Goal: Task Accomplishment & Management: Use online tool/utility

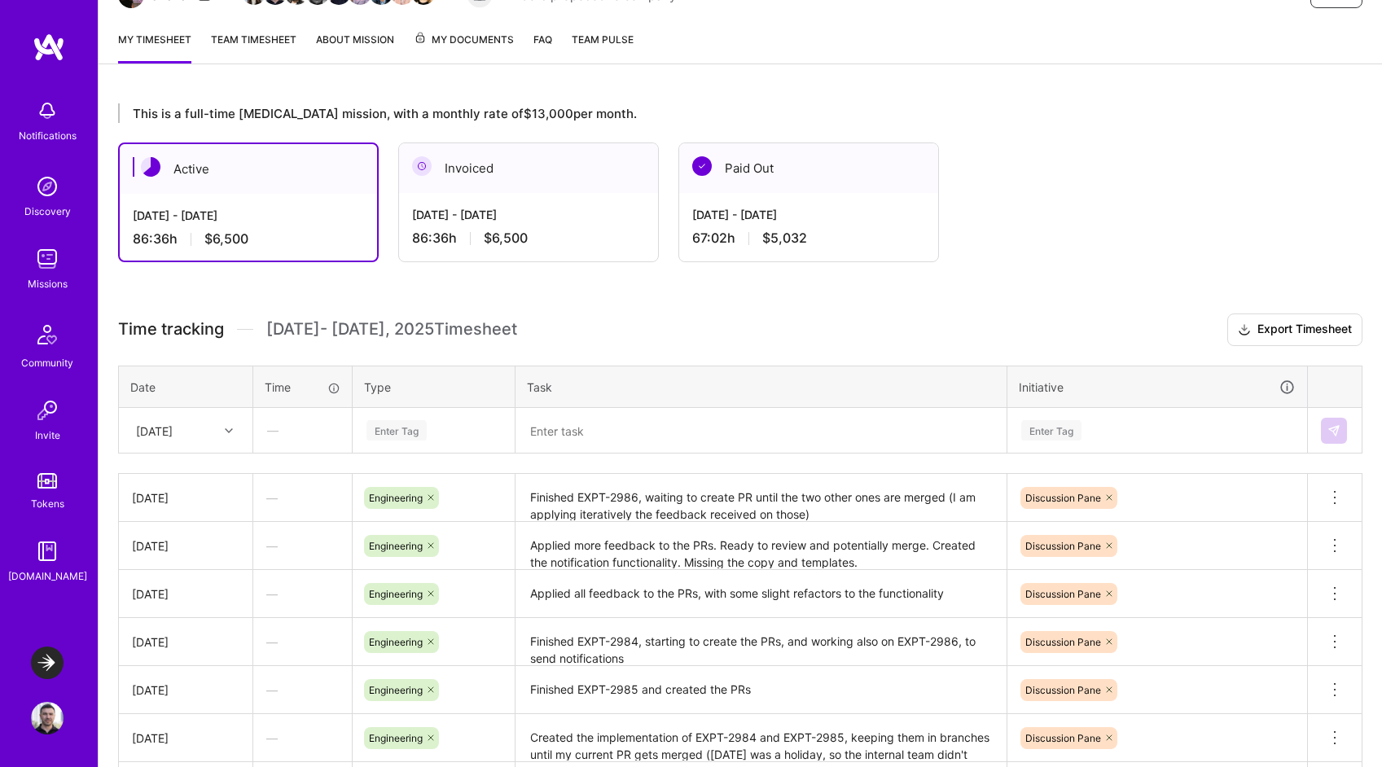
scroll to position [196, 0]
click at [214, 436] on div "[DATE]" at bounding box center [173, 430] width 90 height 27
click at [173, 680] on div "[DATE]" at bounding box center [186, 684] width 132 height 30
click at [407, 434] on div "Enter Tag" at bounding box center [396, 430] width 60 height 25
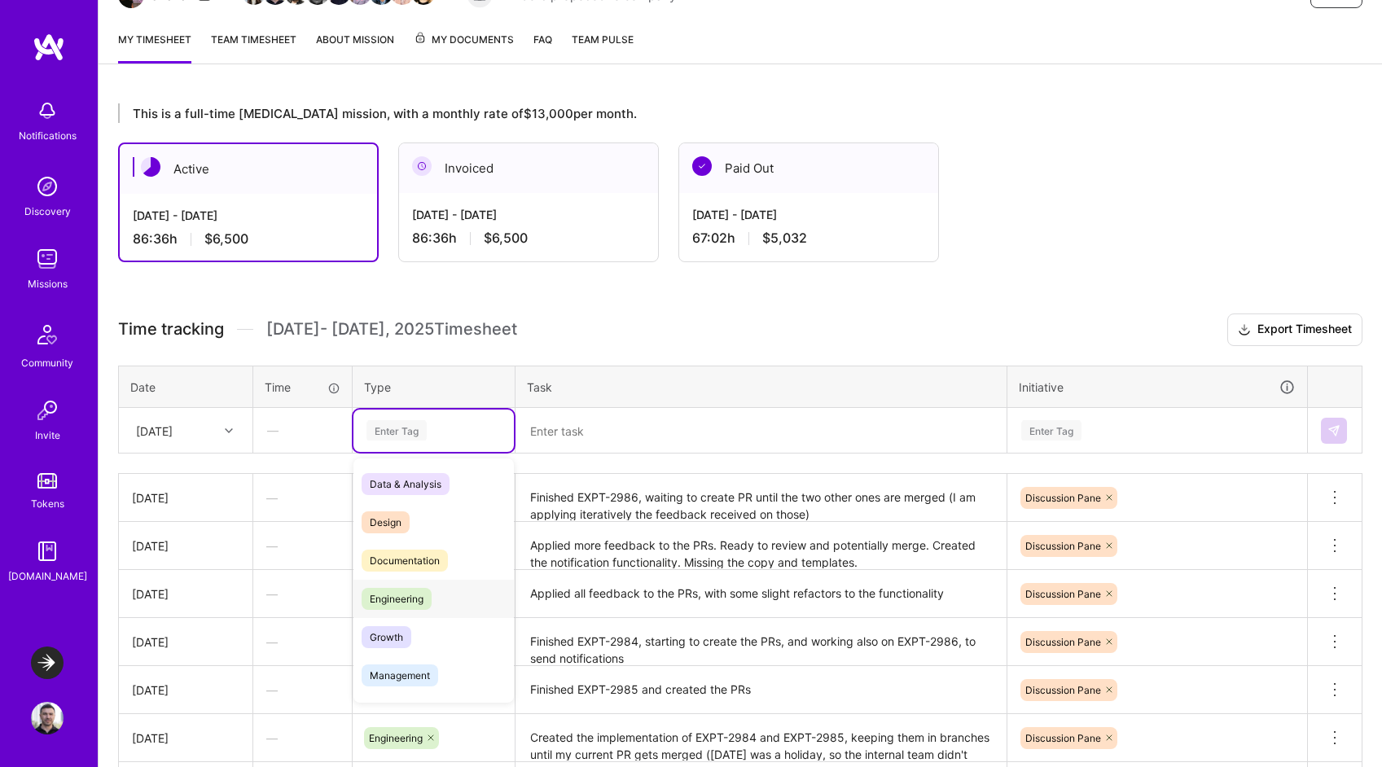
click at [401, 595] on span "Engineering" at bounding box center [396, 599] width 70 height 22
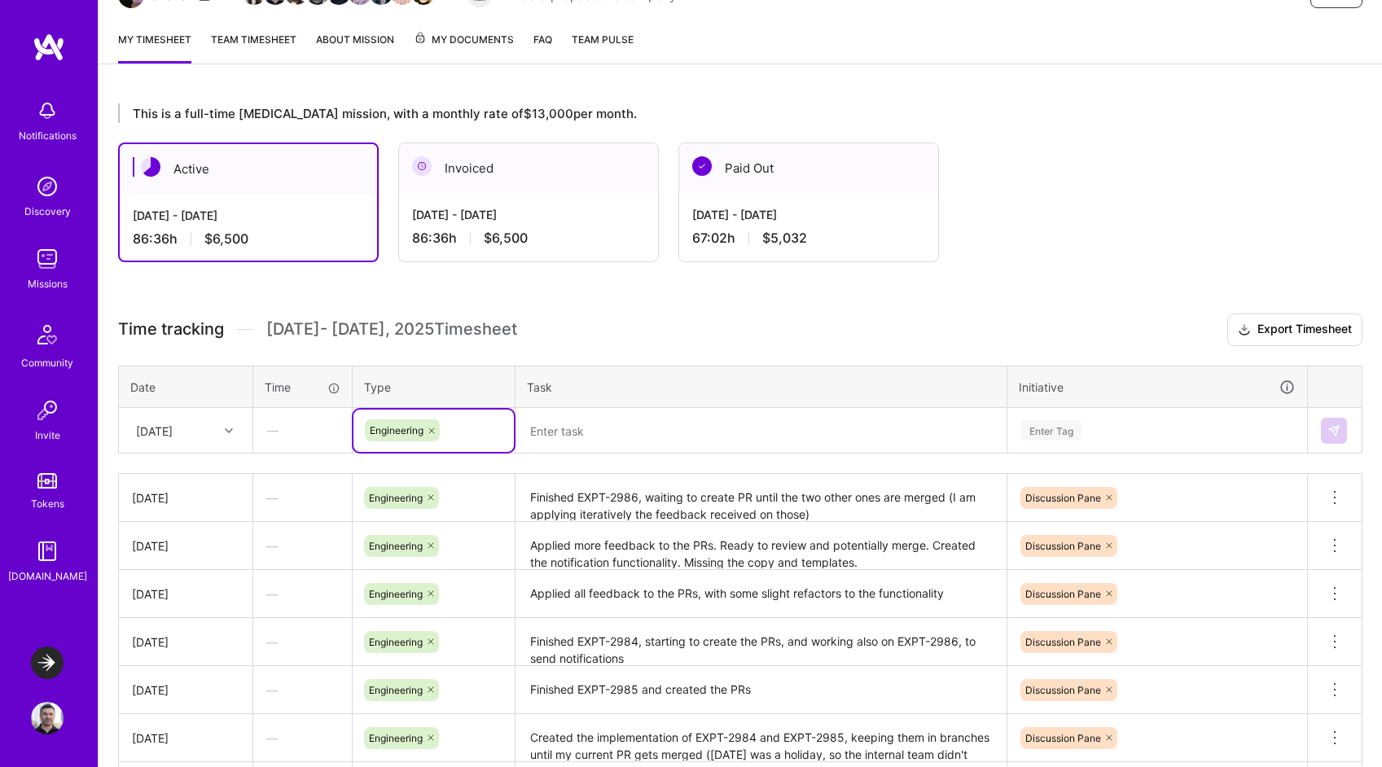
click at [570, 428] on textarea at bounding box center [761, 431] width 488 height 42
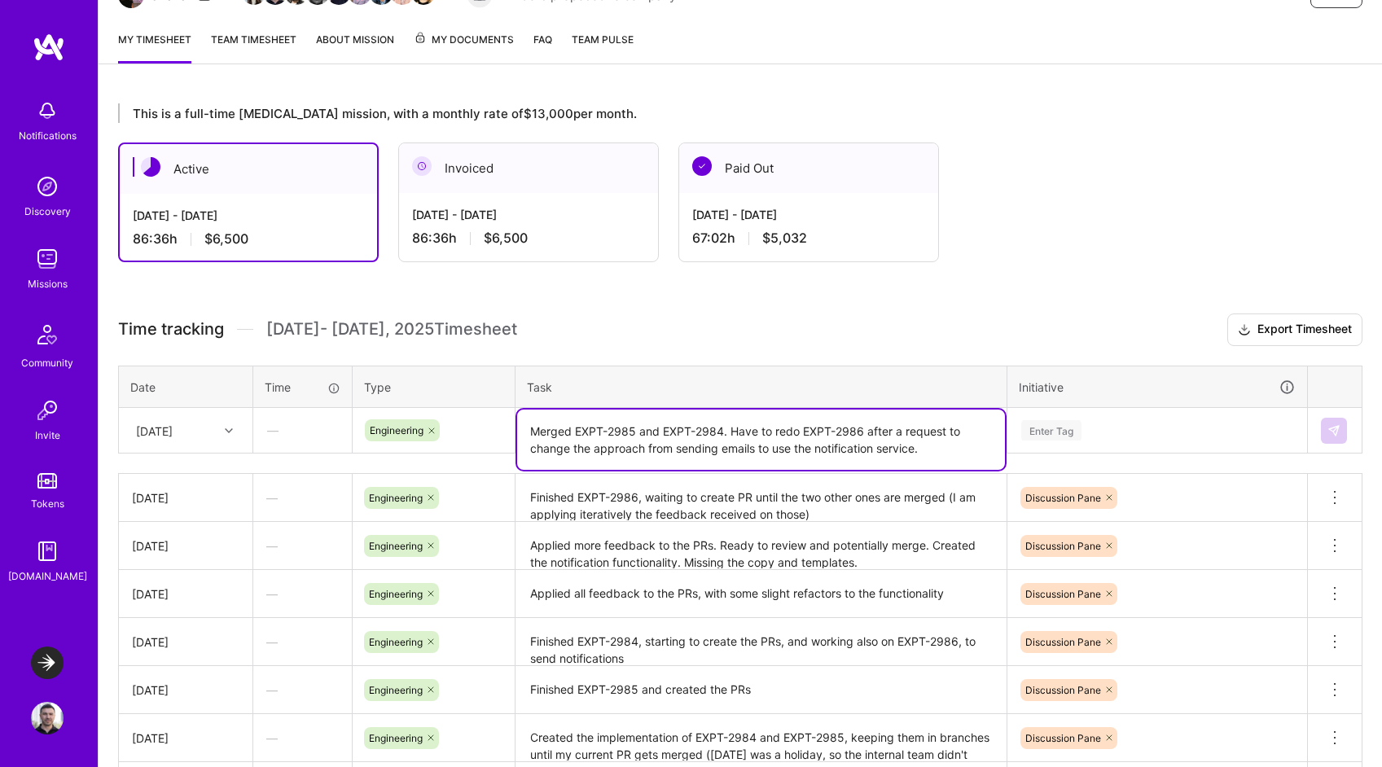
type textarea "Merged EXPT-2985 and EXPT-2984. Have to redo EXPT-2986 after a request to chang…"
click at [1063, 432] on div "Enter Tag" at bounding box center [1157, 431] width 298 height 42
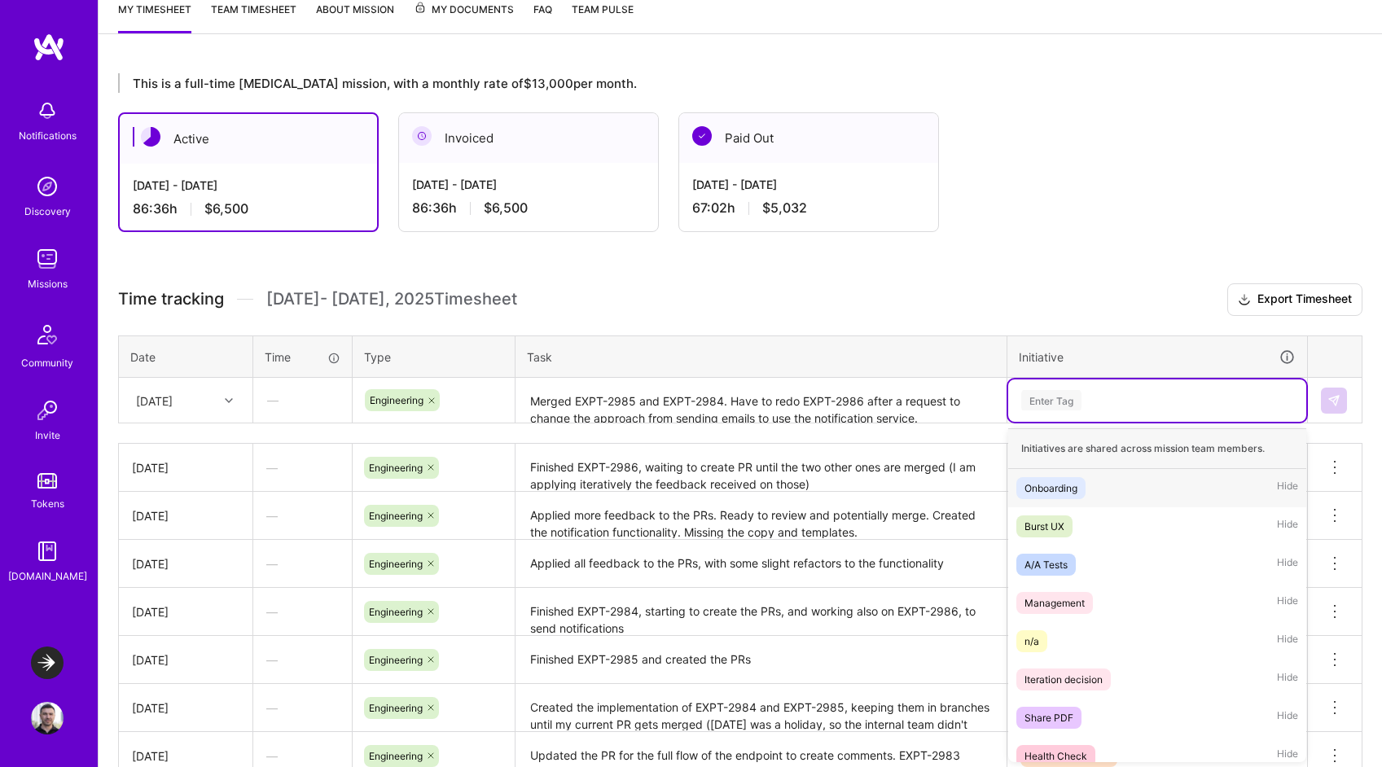
scroll to position [227, 0]
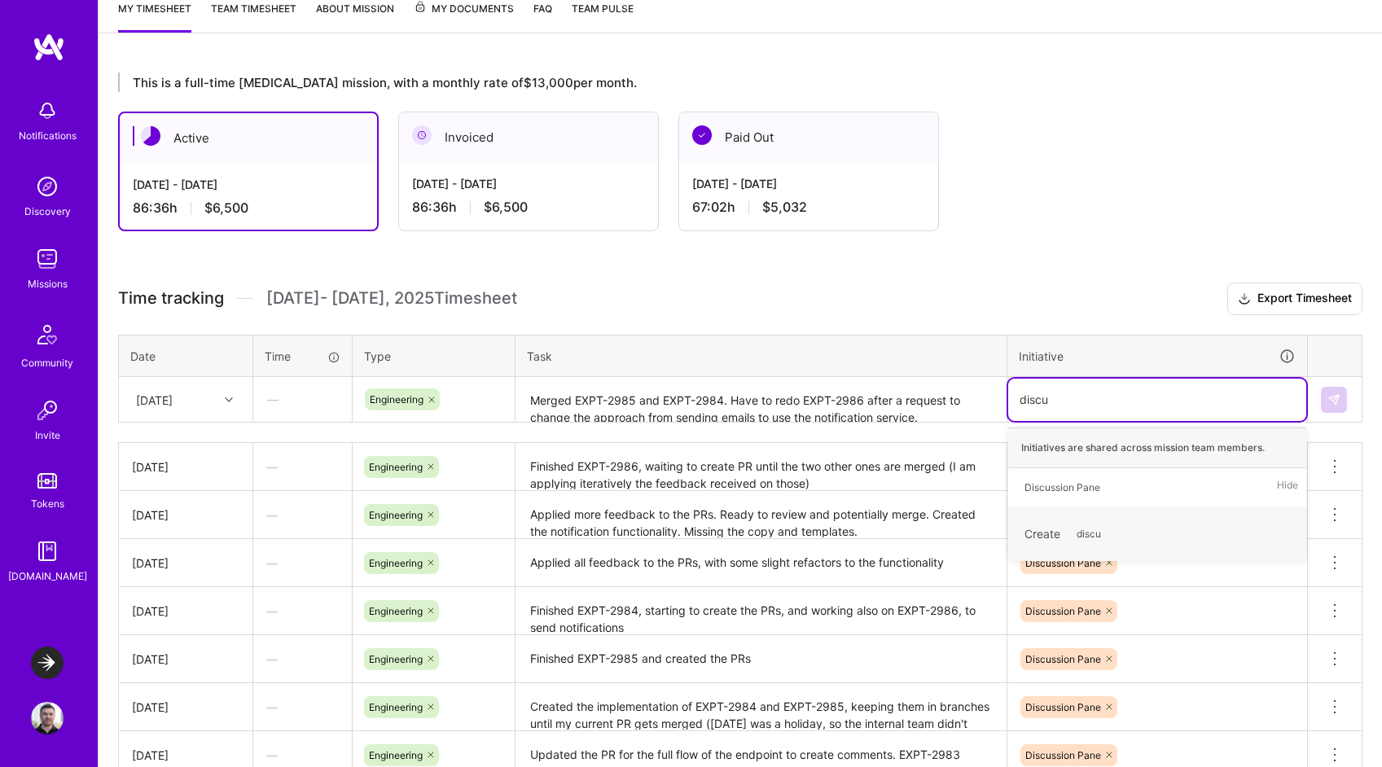
type input "discu"
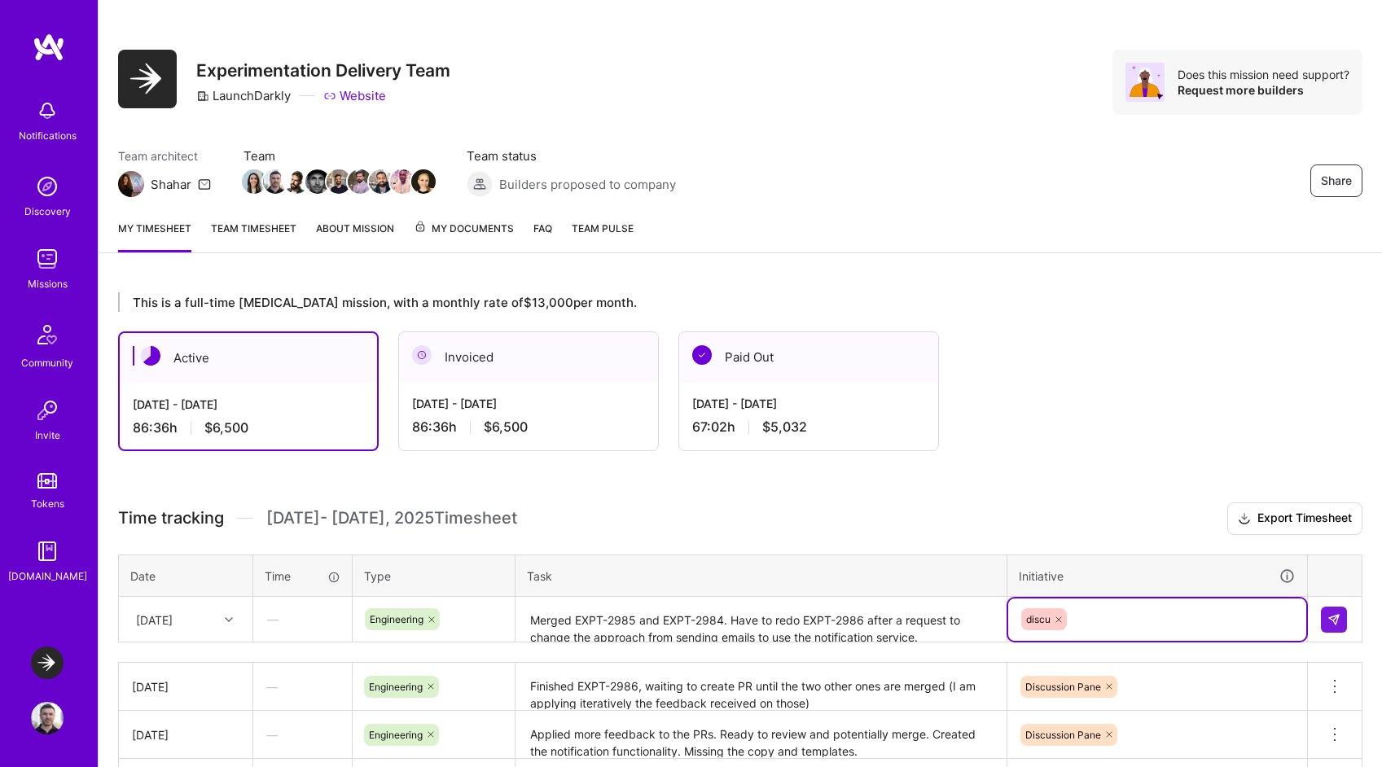
scroll to position [195, 0]
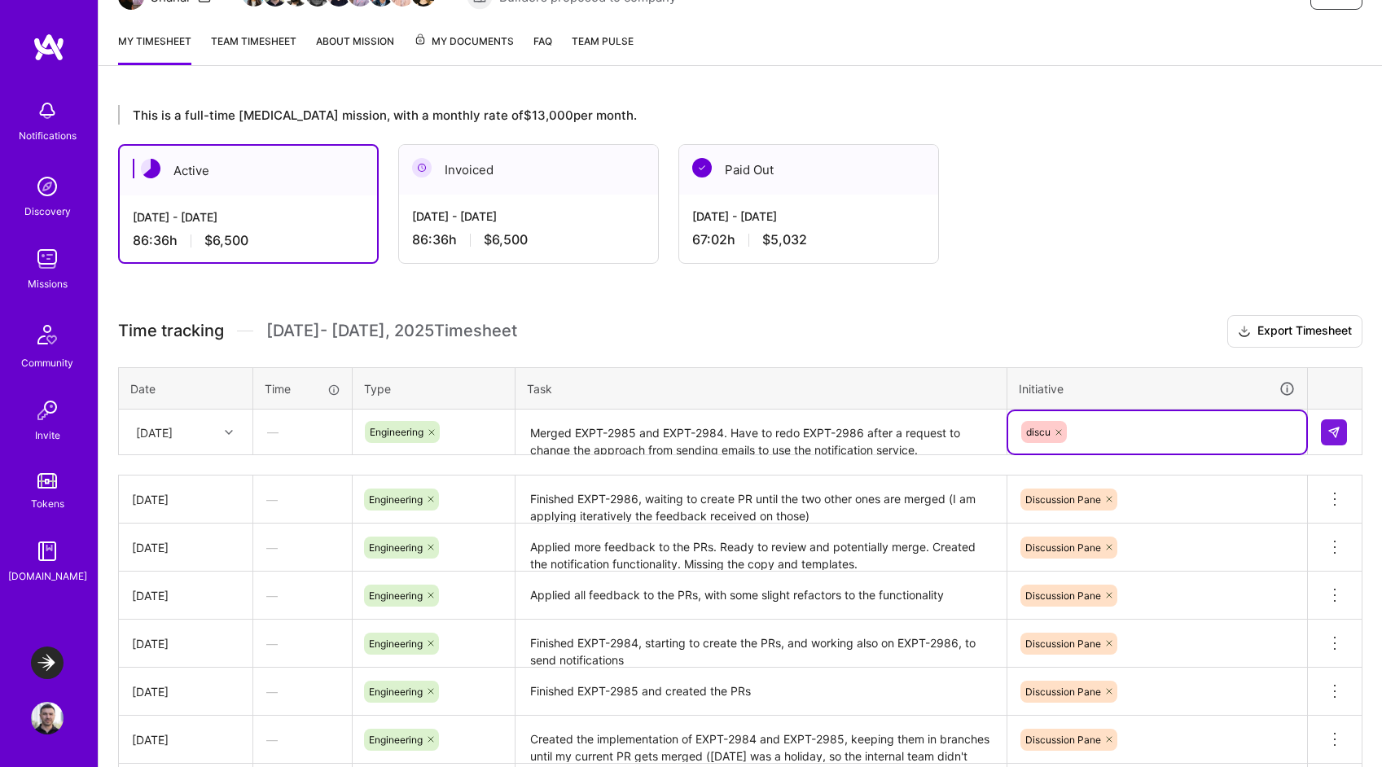
click at [1058, 428] on icon at bounding box center [1059, 432] width 10 height 10
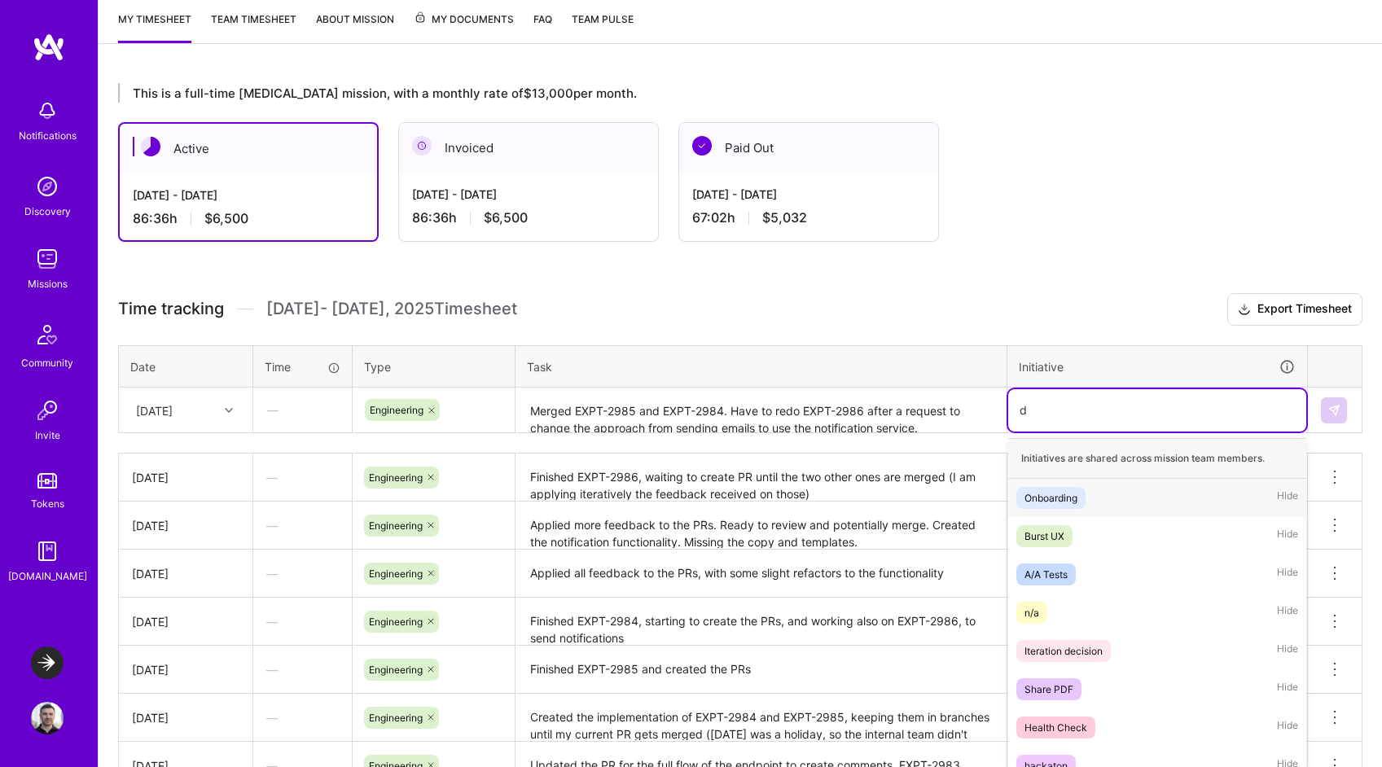
scroll to position [227, 0]
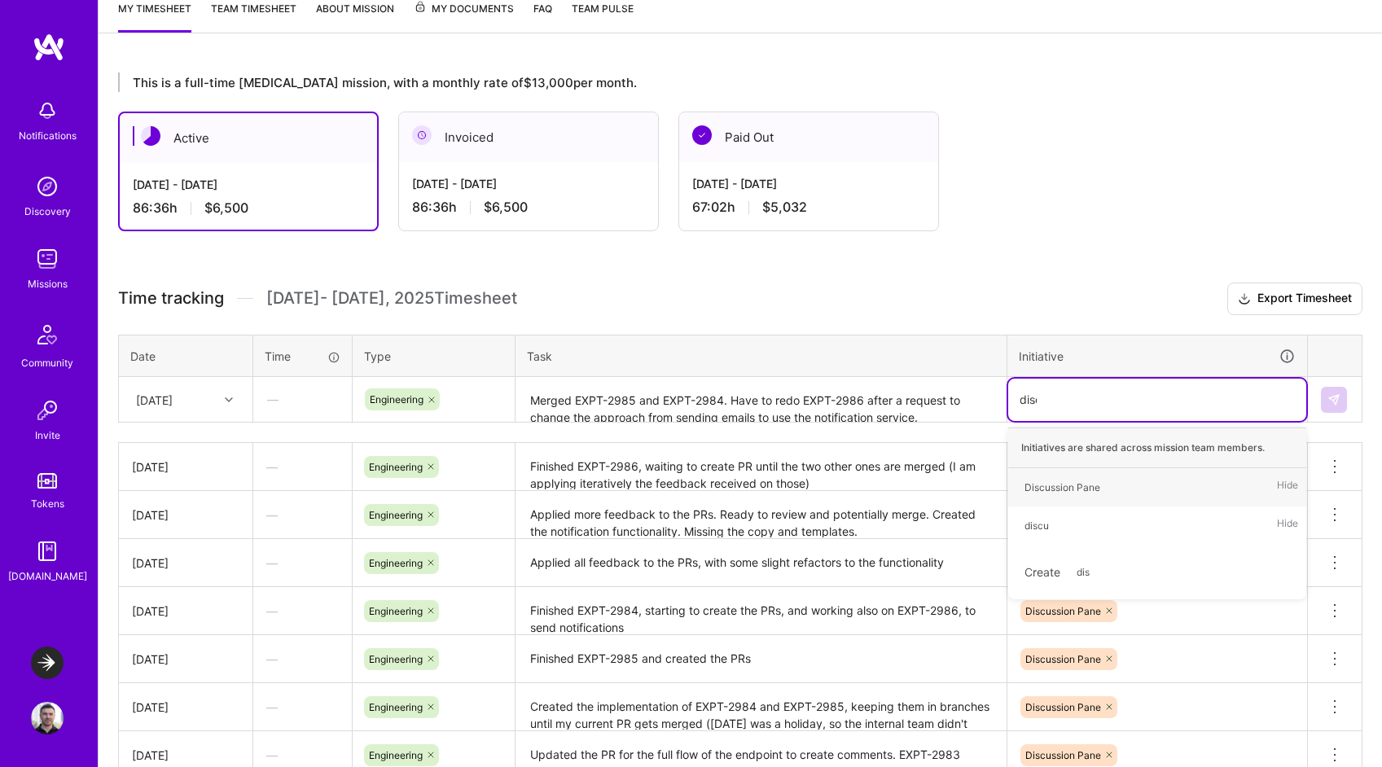
type input "discu"
click at [1063, 493] on div "Discussion Pane" at bounding box center [1062, 487] width 76 height 17
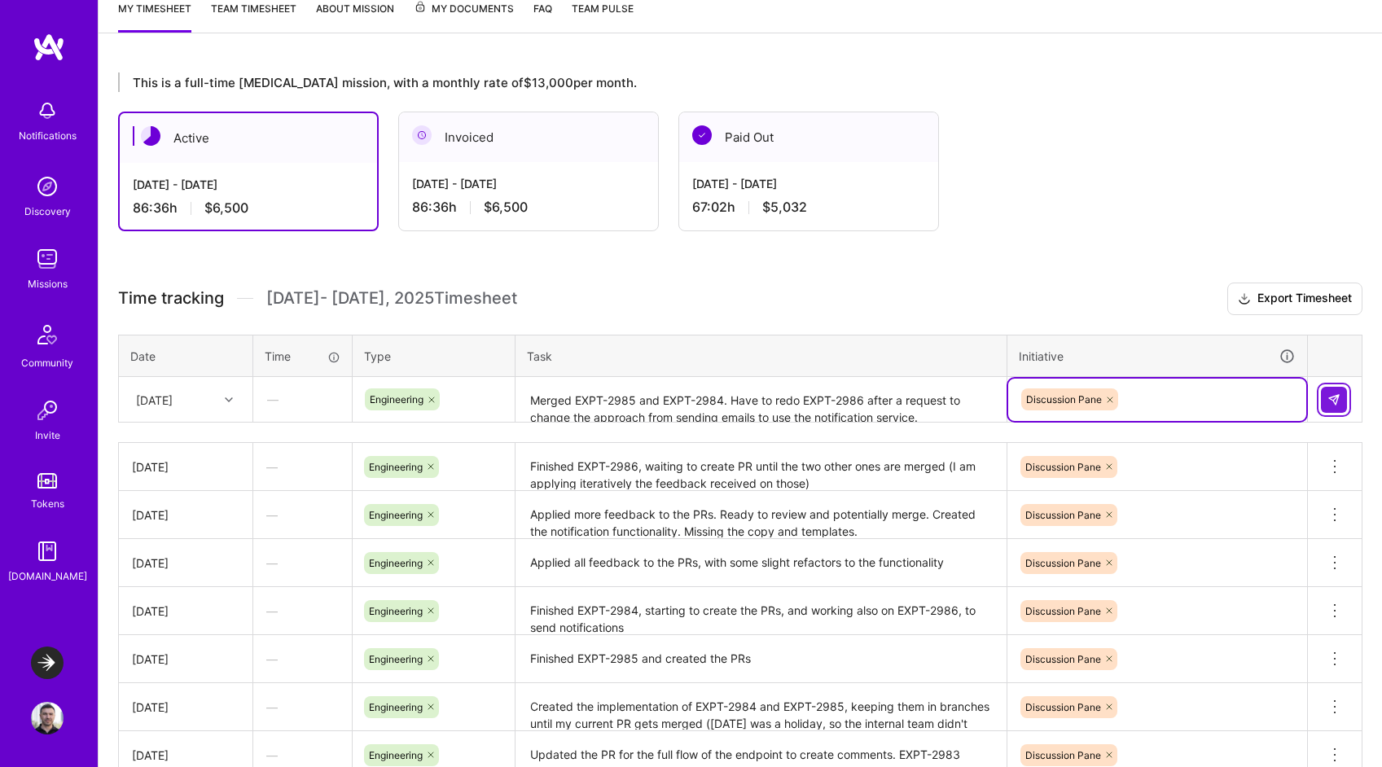
click at [1341, 393] on button at bounding box center [1334, 400] width 26 height 26
